Goal: Task Accomplishment & Management: Manage account settings

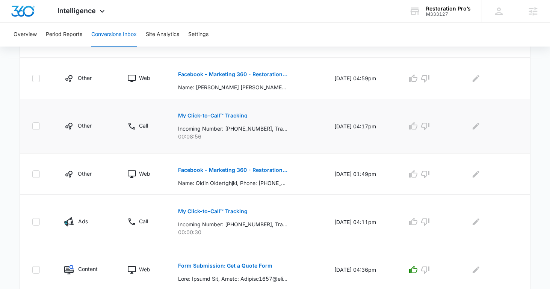
scroll to position [233, 0]
click at [218, 116] on p "My Click-to-Call™ Tracking" at bounding box center [213, 116] width 70 height 5
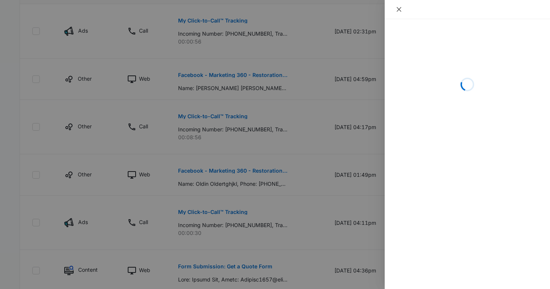
click at [399, 9] on icon "close" at bounding box center [399, 9] width 5 height 5
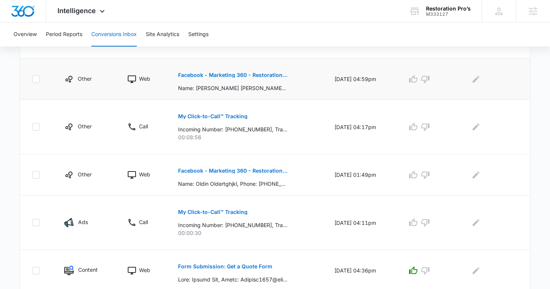
click at [224, 73] on p "Facebook - Marketing 360 - Restoration Services" at bounding box center [232, 75] width 109 height 5
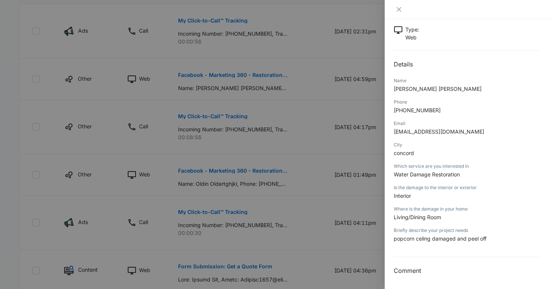
scroll to position [0, 0]
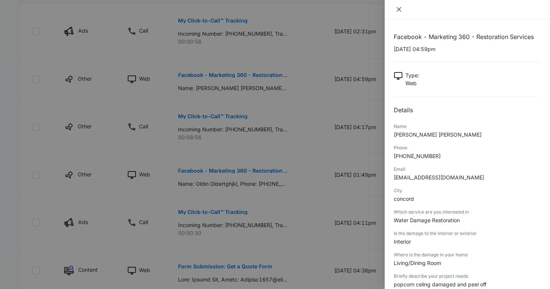
click at [400, 9] on icon "close" at bounding box center [399, 9] width 6 height 6
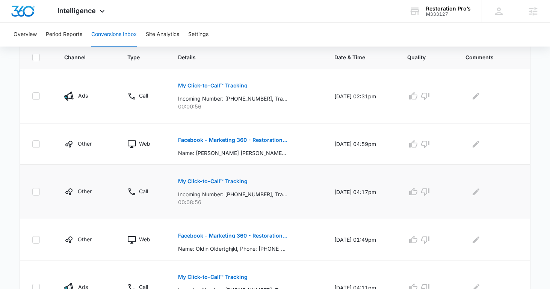
scroll to position [182, 0]
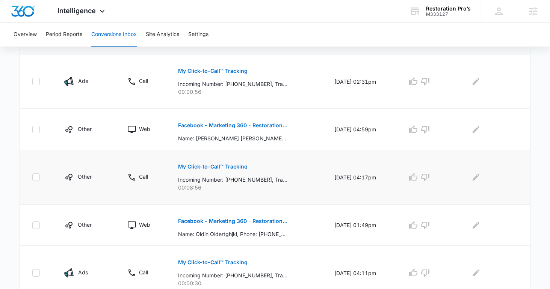
click at [236, 165] on p "My Click-to-Call™ Tracking" at bounding box center [213, 166] width 70 height 5
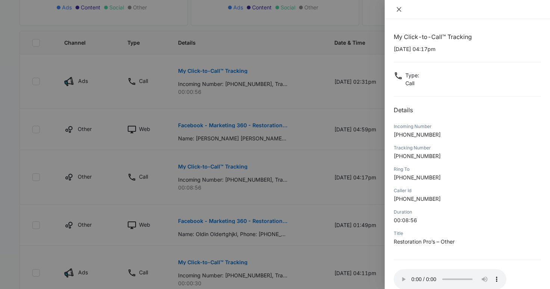
click at [398, 8] on icon "close" at bounding box center [399, 9] width 5 height 5
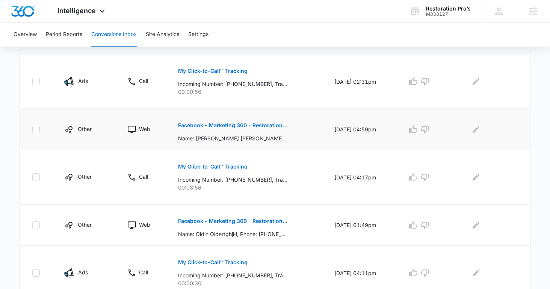
click at [242, 125] on p "Facebook - Marketing 360 - Restoration Services" at bounding box center [232, 125] width 109 height 5
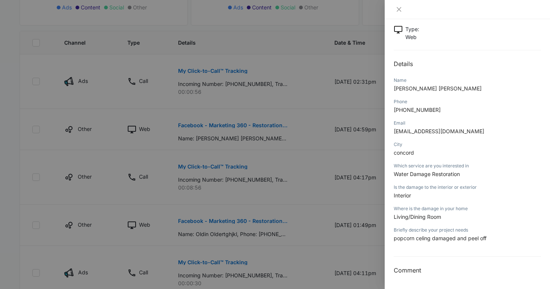
scroll to position [47, 0]
click at [397, 9] on icon "close" at bounding box center [399, 9] width 6 height 6
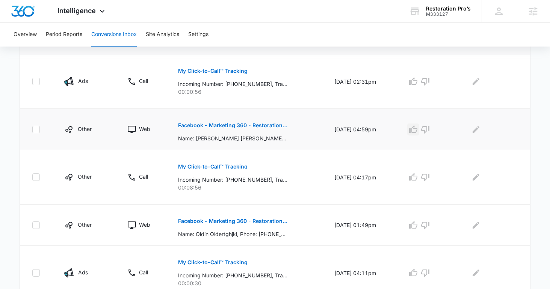
click at [418, 127] on icon "button" at bounding box center [413, 130] width 8 height 8
click at [418, 80] on icon "button" at bounding box center [413, 81] width 9 height 9
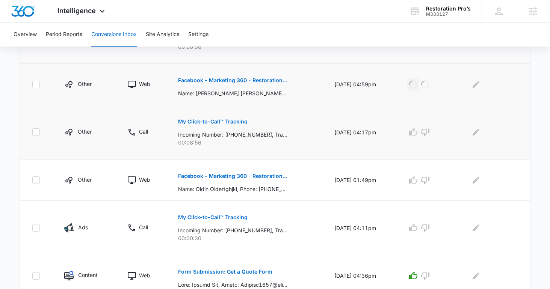
scroll to position [282, 0]
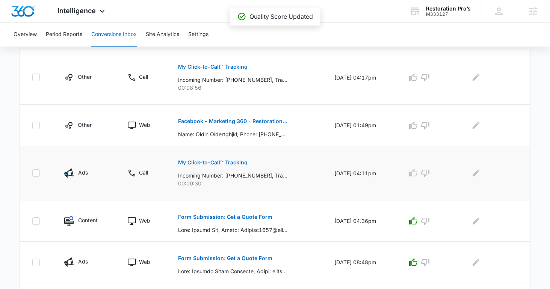
click at [218, 161] on p "My Click-to-Call™ Tracking" at bounding box center [213, 162] width 70 height 5
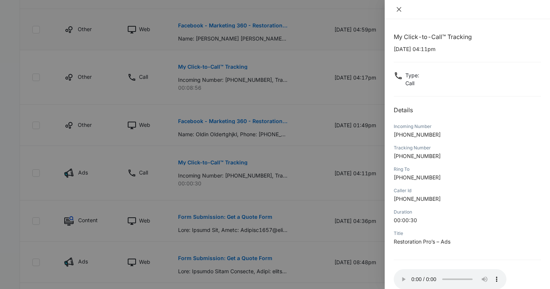
click at [400, 10] on icon "close" at bounding box center [399, 9] width 5 height 5
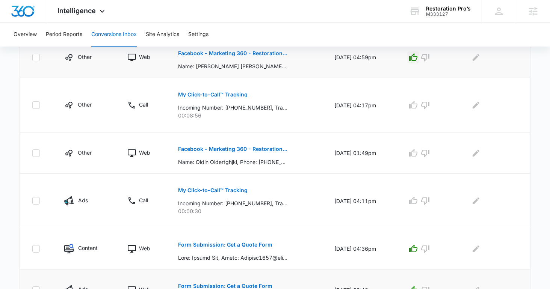
scroll to position [0, 0]
